Goal: Task Accomplishment & Management: Manage account settings

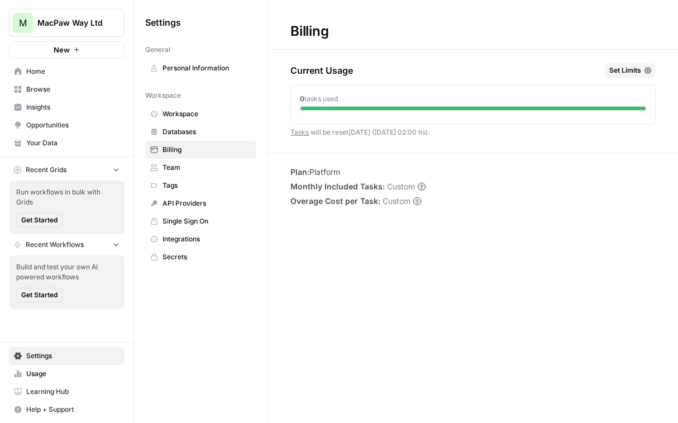
click at [175, 216] on link "Single Sign On" at bounding box center [200, 221] width 111 height 18
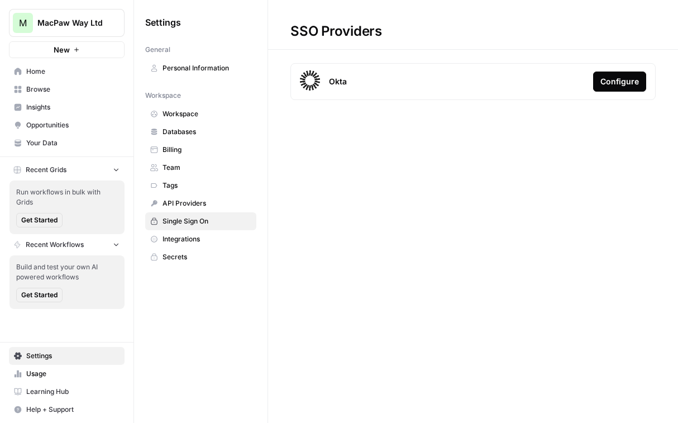
click at [174, 144] on link "Billing" at bounding box center [200, 150] width 111 height 18
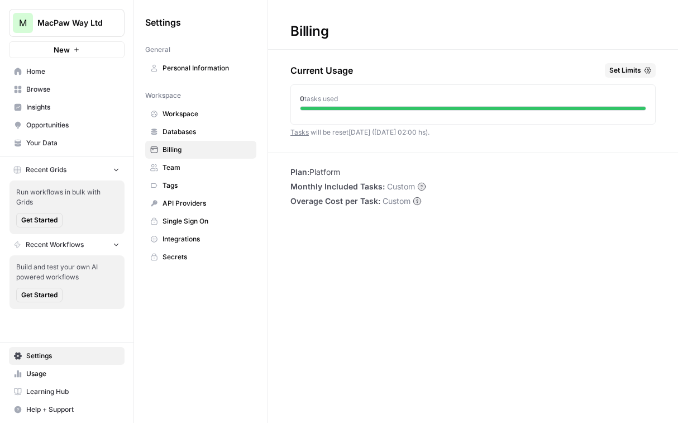
click at [190, 119] on link "Workspace" at bounding box center [200, 114] width 111 height 18
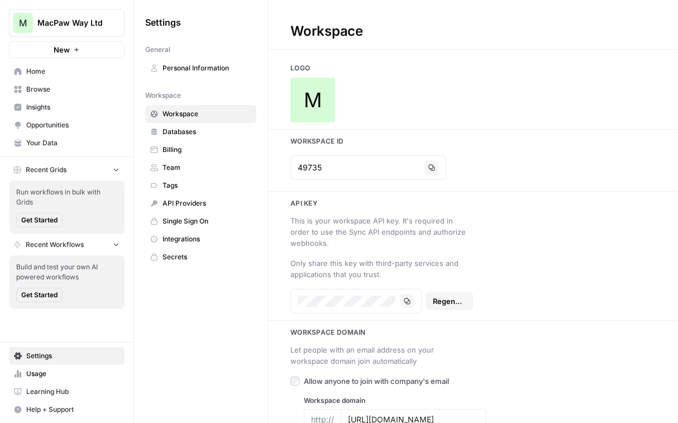
click at [179, 165] on span "Team" at bounding box center [206, 167] width 89 height 10
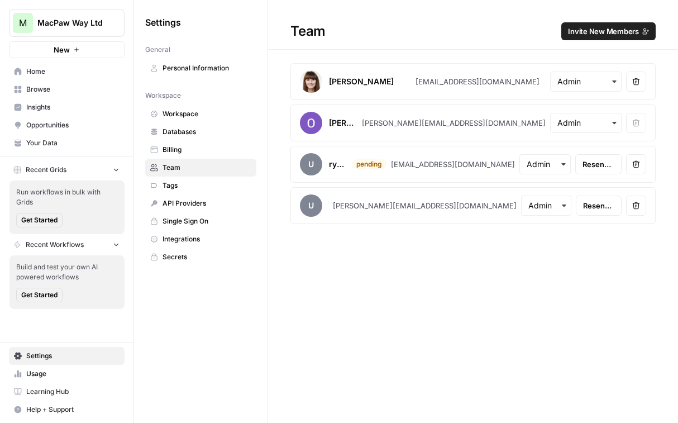
click at [396, 308] on div "Team Invite New Members [PERSON_NAME] [PERSON_NAME][EMAIL_ADDRESS][PERSON_NAME]…" at bounding box center [473, 211] width 410 height 423
click at [611, 33] on span "Invite New Members" at bounding box center [603, 31] width 71 height 11
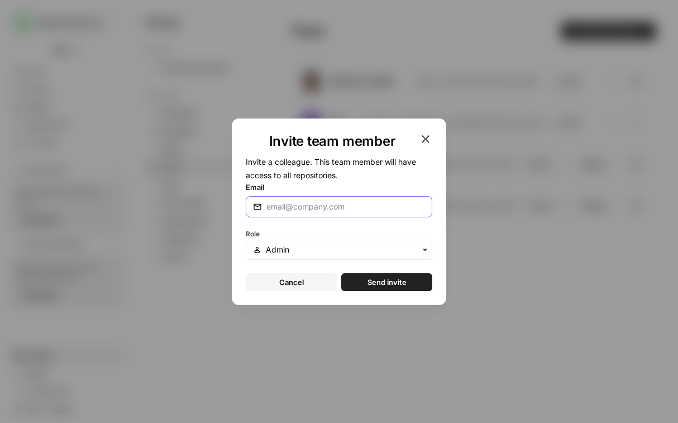
click at [295, 209] on input "Email" at bounding box center [345, 206] width 159 height 11
type input "[PERSON_NAME][EMAIL_ADDRESS][DOMAIN_NAME]"
click at [393, 284] on span "Send invite" at bounding box center [386, 281] width 39 height 11
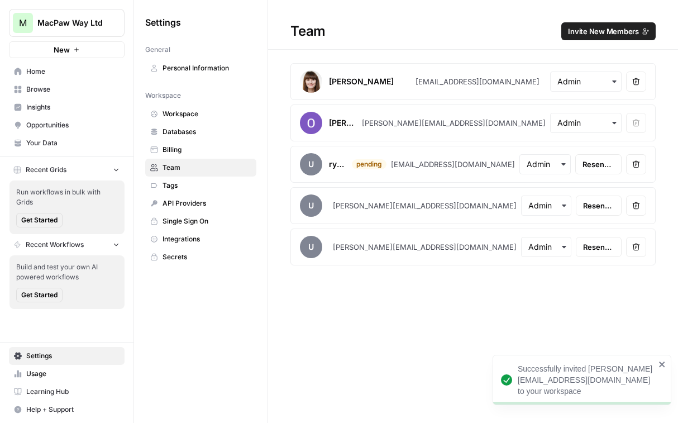
click at [390, 321] on div "Team Invite New Members [PERSON_NAME] [PERSON_NAME][EMAIL_ADDRESS][PERSON_NAME]…" at bounding box center [473, 211] width 410 height 423
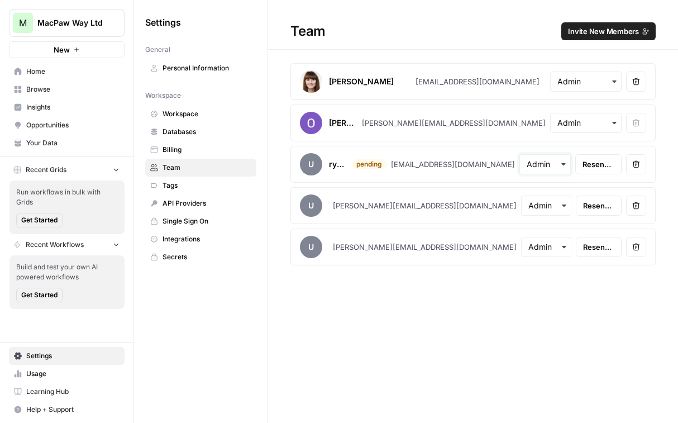
click at [548, 164] on input "text" at bounding box center [545, 164] width 37 height 11
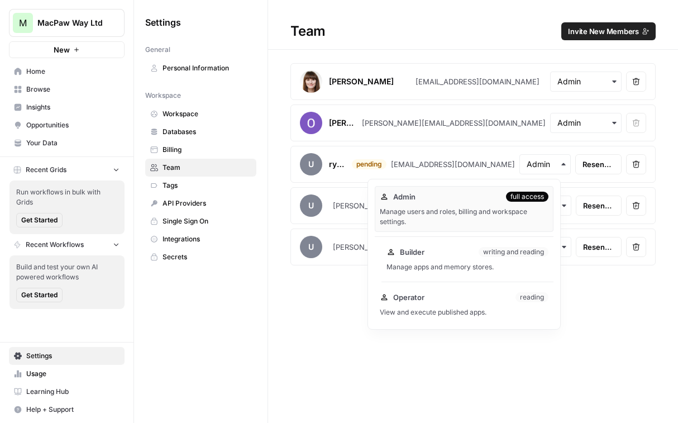
click at [523, 264] on div "Manage apps and memory stores." at bounding box center [467, 267] width 162 height 10
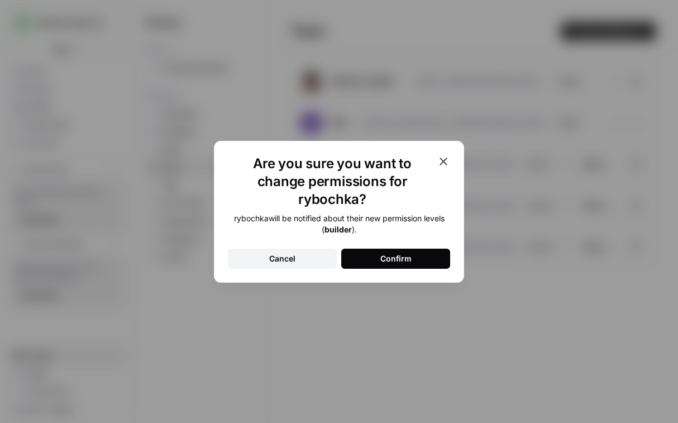
click at [404, 253] on div "Confirm" at bounding box center [395, 258] width 31 height 11
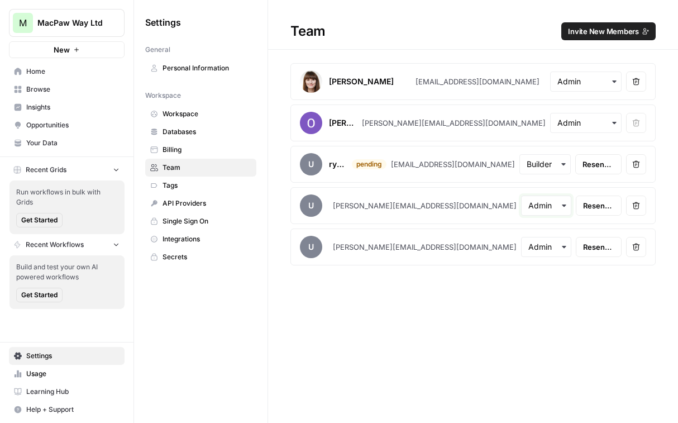
click at [552, 208] on input "text" at bounding box center [546, 205] width 36 height 11
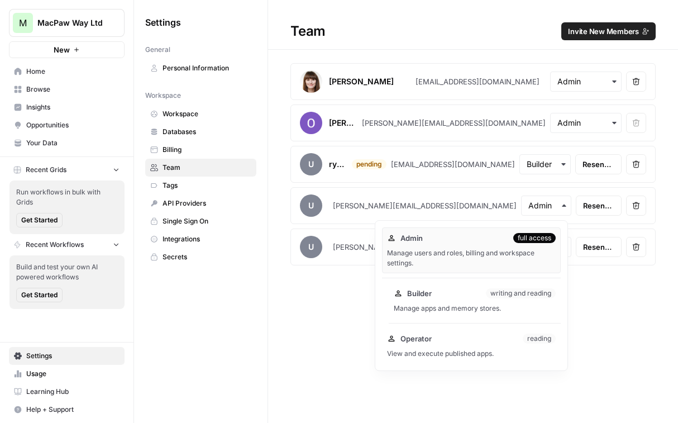
click at [505, 301] on div "Builder writing and reading Manage apps and memory stores." at bounding box center [475, 301] width 172 height 36
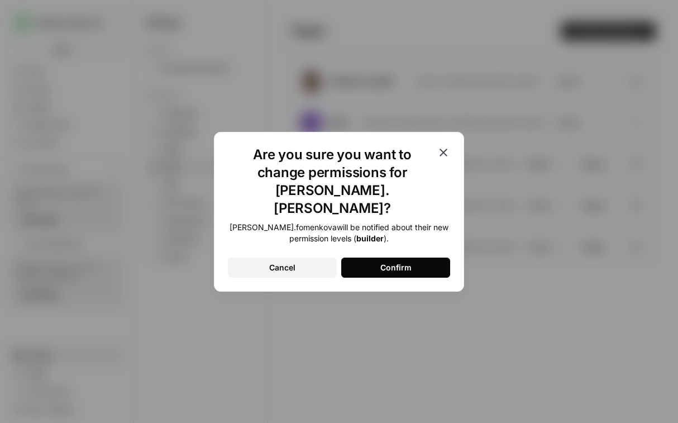
click at [424, 259] on button "Confirm" at bounding box center [395, 267] width 109 height 20
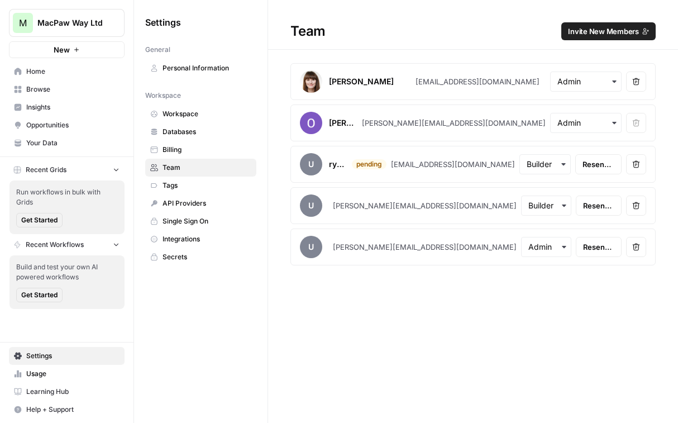
click at [192, 213] on link "Single Sign On" at bounding box center [200, 221] width 111 height 18
